Goal: Navigation & Orientation: Find specific page/section

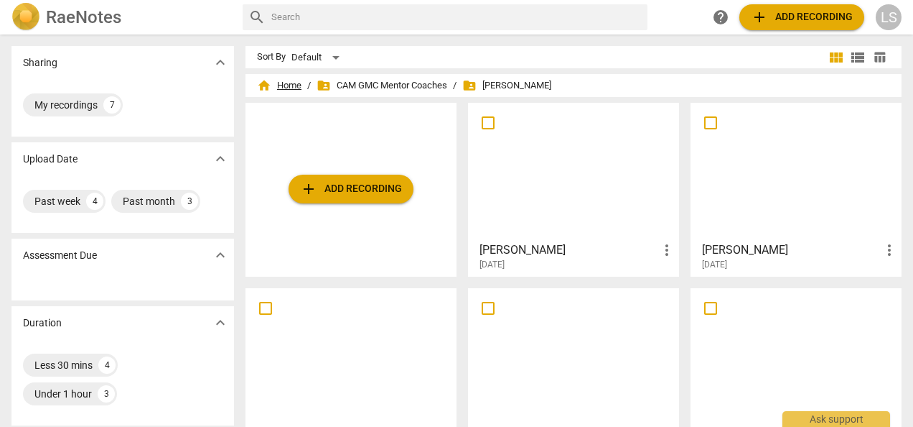
click at [290, 85] on span "home Home" at bounding box center [279, 85] width 45 height 14
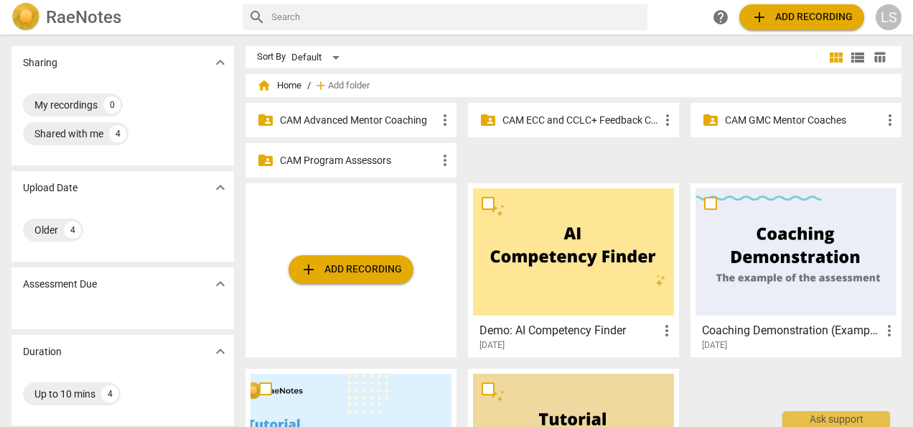
click at [375, 124] on p "CAM Advanced Mentor Coaching" at bounding box center [358, 120] width 157 height 15
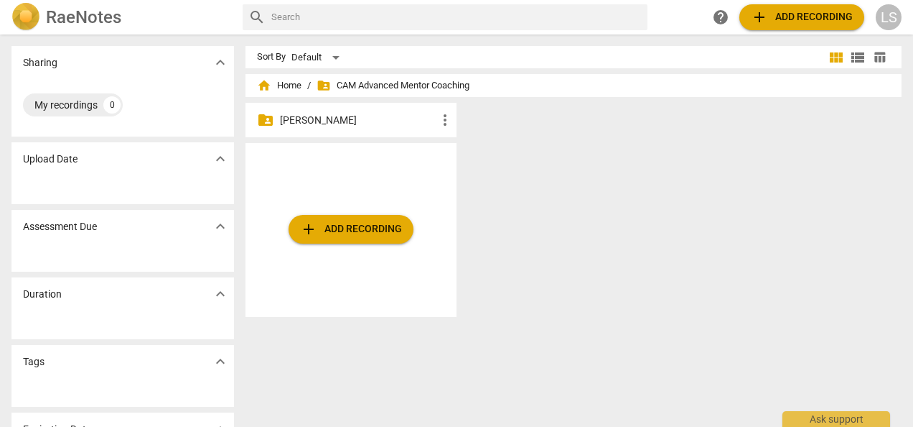
click at [358, 116] on p "[PERSON_NAME]" at bounding box center [358, 120] width 157 height 15
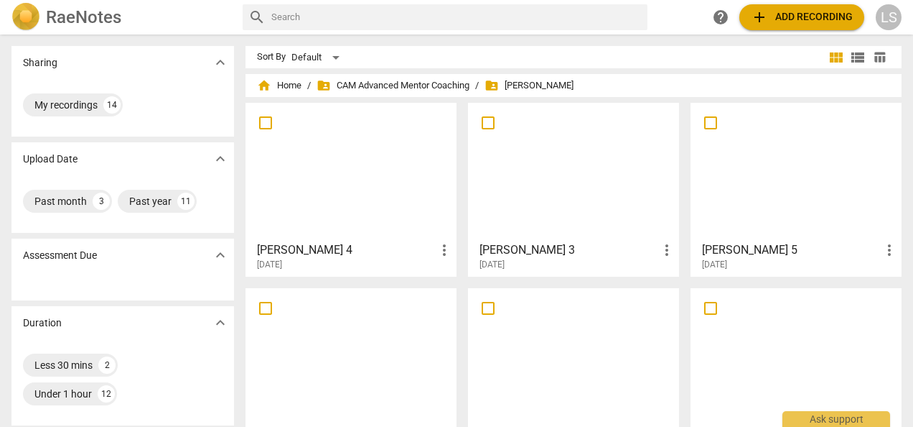
click at [391, 210] on div at bounding box center [351, 171] width 201 height 127
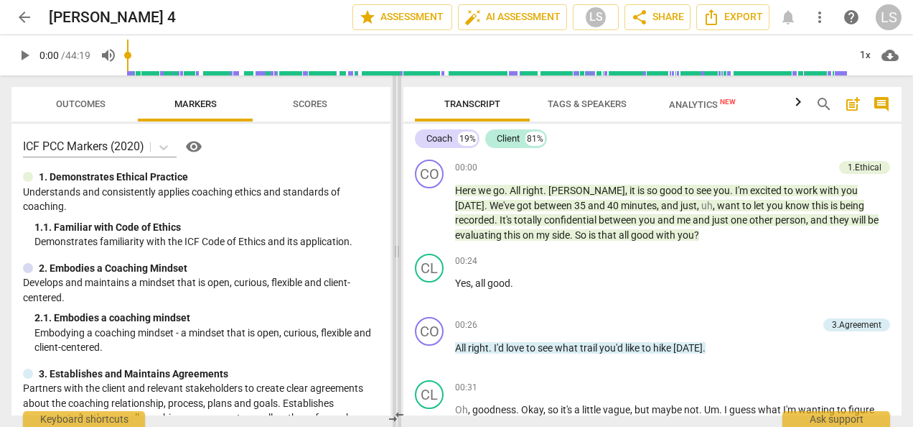
drag, startPoint x: 458, startPoint y: 250, endPoint x: 398, endPoint y: 250, distance: 60.3
click at [398, 250] on span at bounding box center [397, 250] width 9 height 351
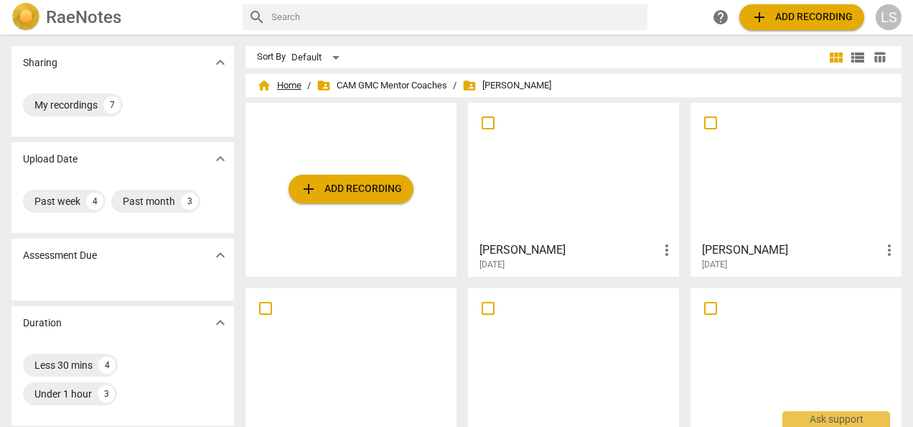
click at [290, 86] on span "home Home" at bounding box center [279, 85] width 45 height 14
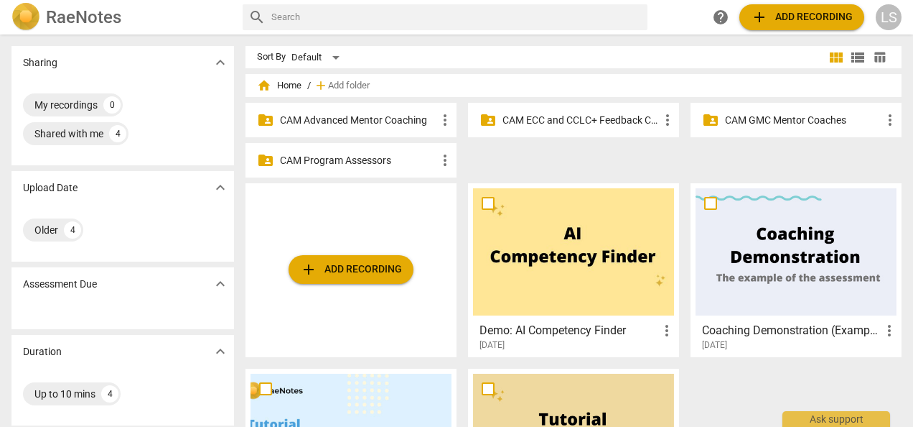
click at [322, 113] on p "CAM Advanced Mentor Coaching" at bounding box center [358, 120] width 157 height 15
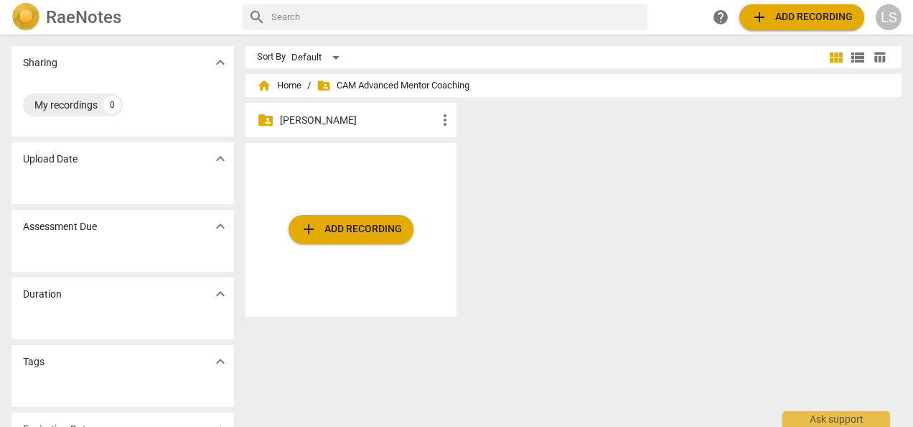
click at [351, 116] on p "[PERSON_NAME]" at bounding box center [358, 120] width 157 height 15
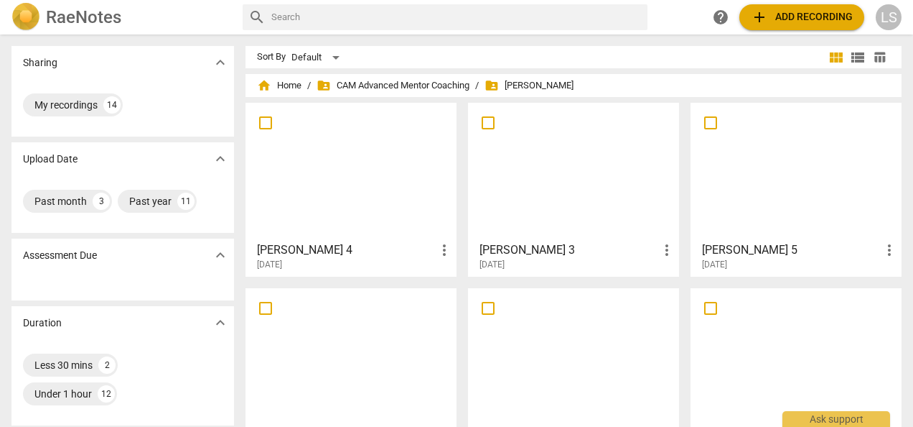
click at [392, 200] on div at bounding box center [351, 171] width 201 height 127
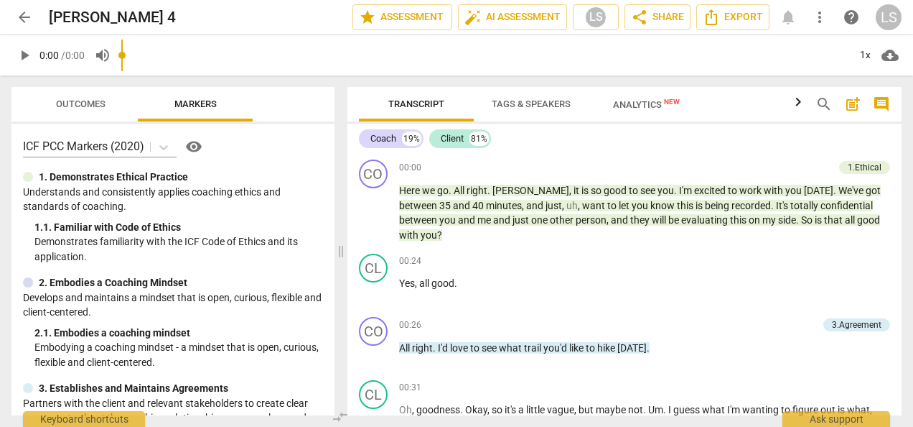
drag, startPoint x: 457, startPoint y: 231, endPoint x: 340, endPoint y: 231, distance: 116.3
click at [340, 231] on span at bounding box center [341, 250] width 9 height 351
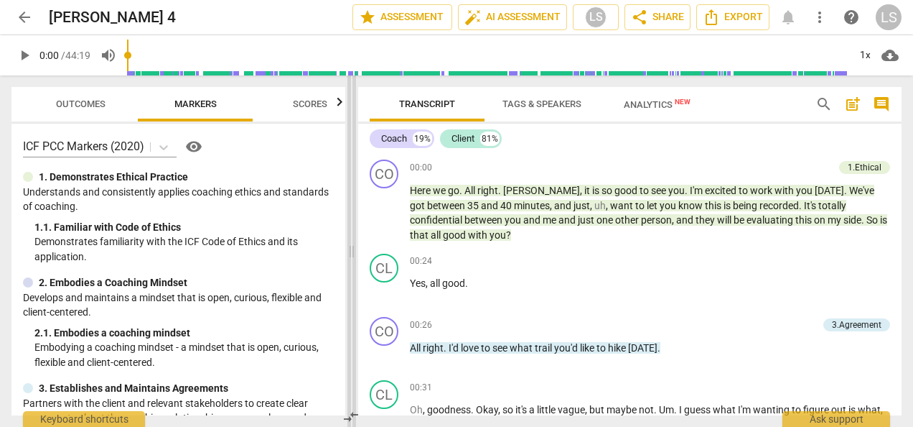
drag, startPoint x: 338, startPoint y: 248, endPoint x: 349, endPoint y: 252, distance: 11.4
click at [349, 252] on span at bounding box center [352, 250] width 9 height 351
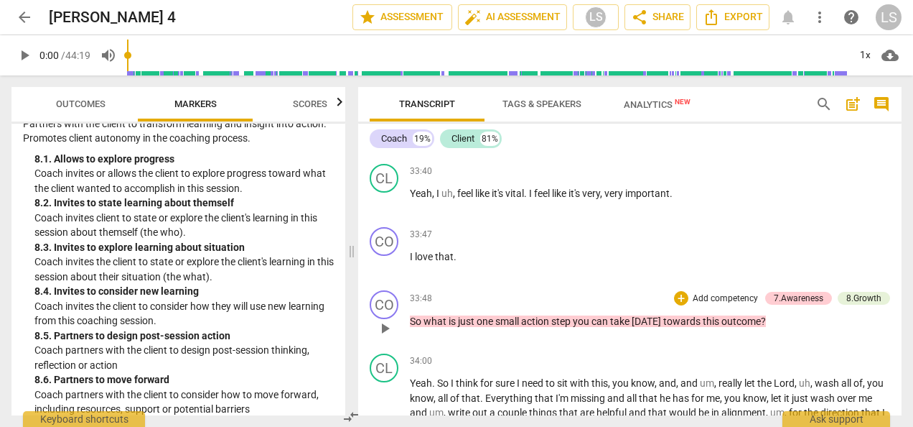
scroll to position [6032, 0]
